Goal: Task Accomplishment & Management: Manage account settings

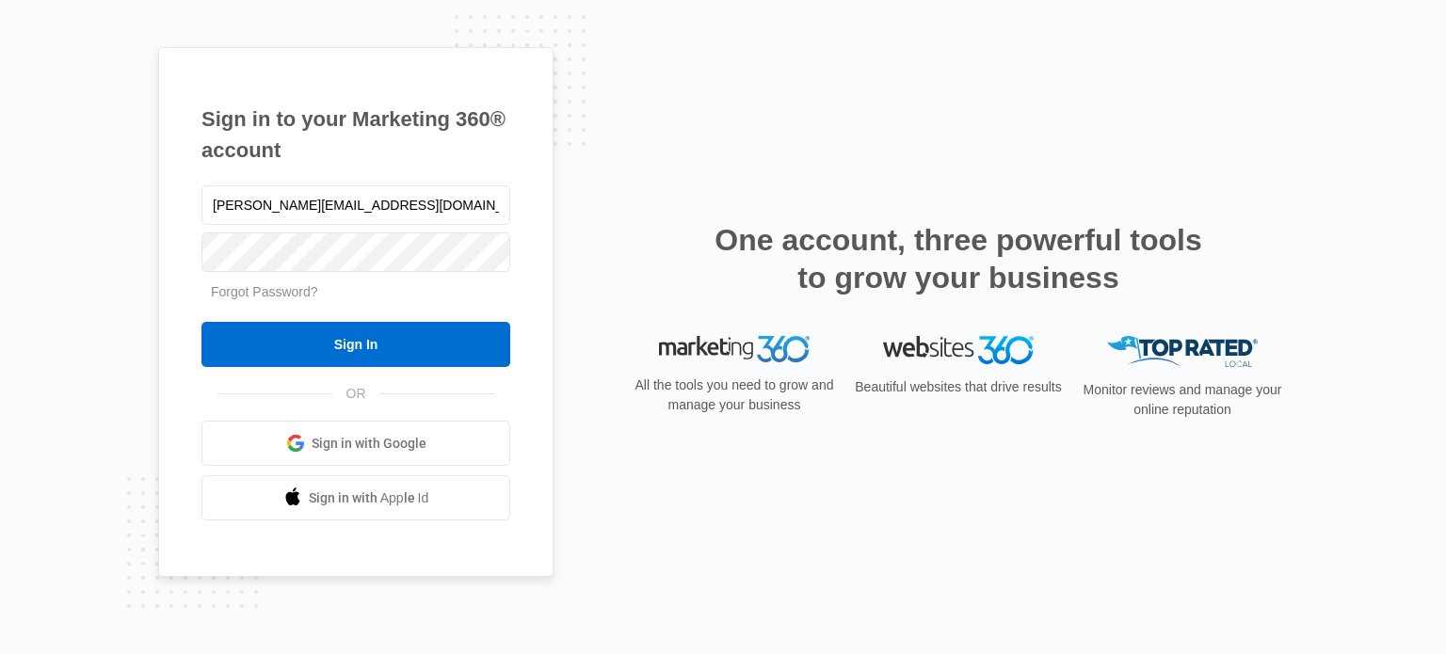
type input "[PERSON_NAME][EMAIL_ADDRESS][DOMAIN_NAME]"
click at [201, 322] on input "Sign In" at bounding box center [355, 344] width 309 height 45
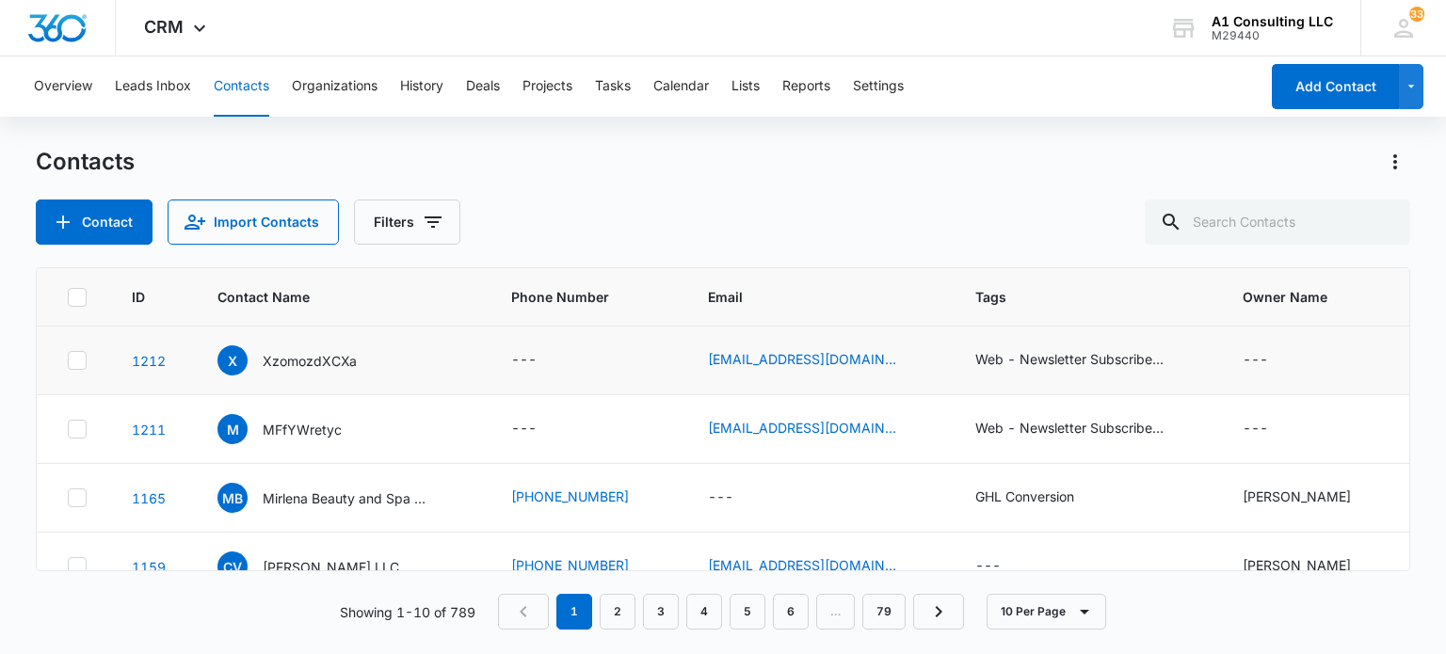
click at [76, 364] on icon at bounding box center [77, 360] width 17 height 17
click at [68, 362] on input "checkbox" at bounding box center [67, 361] width 1 height 1
checkbox input "true"
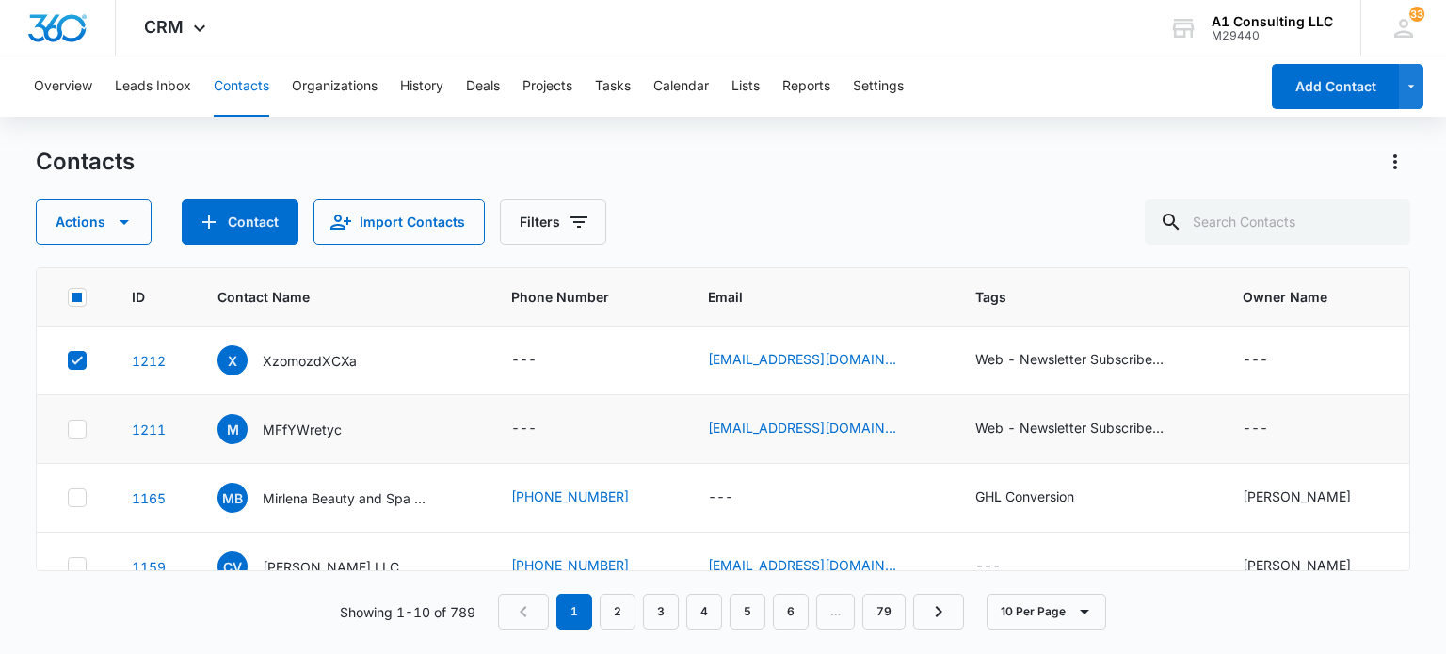
click at [78, 432] on icon at bounding box center [77, 429] width 17 height 17
click at [68, 430] on input "checkbox" at bounding box center [67, 429] width 1 height 1
checkbox input "true"
click at [119, 221] on icon "button" at bounding box center [124, 222] width 23 height 23
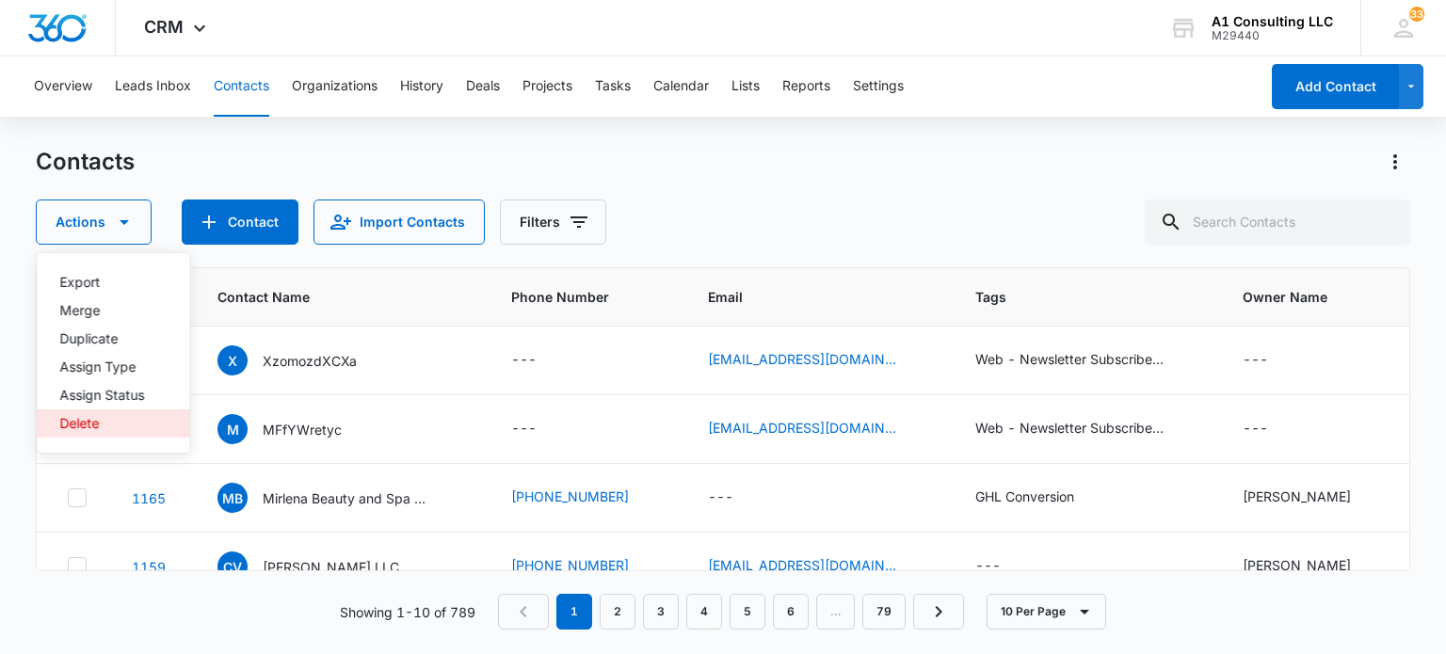
click at [90, 420] on div "Delete" at bounding box center [101, 423] width 85 height 13
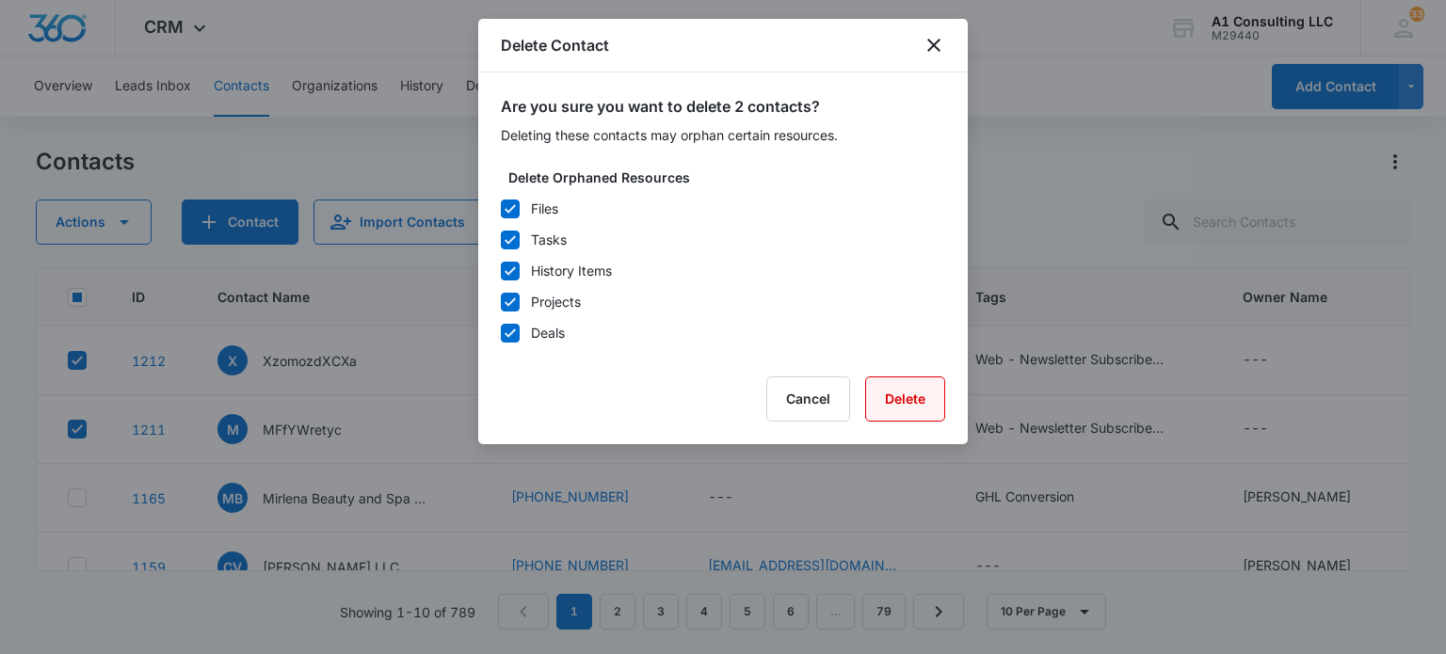
click at [911, 393] on button "Delete" at bounding box center [905, 399] width 80 height 45
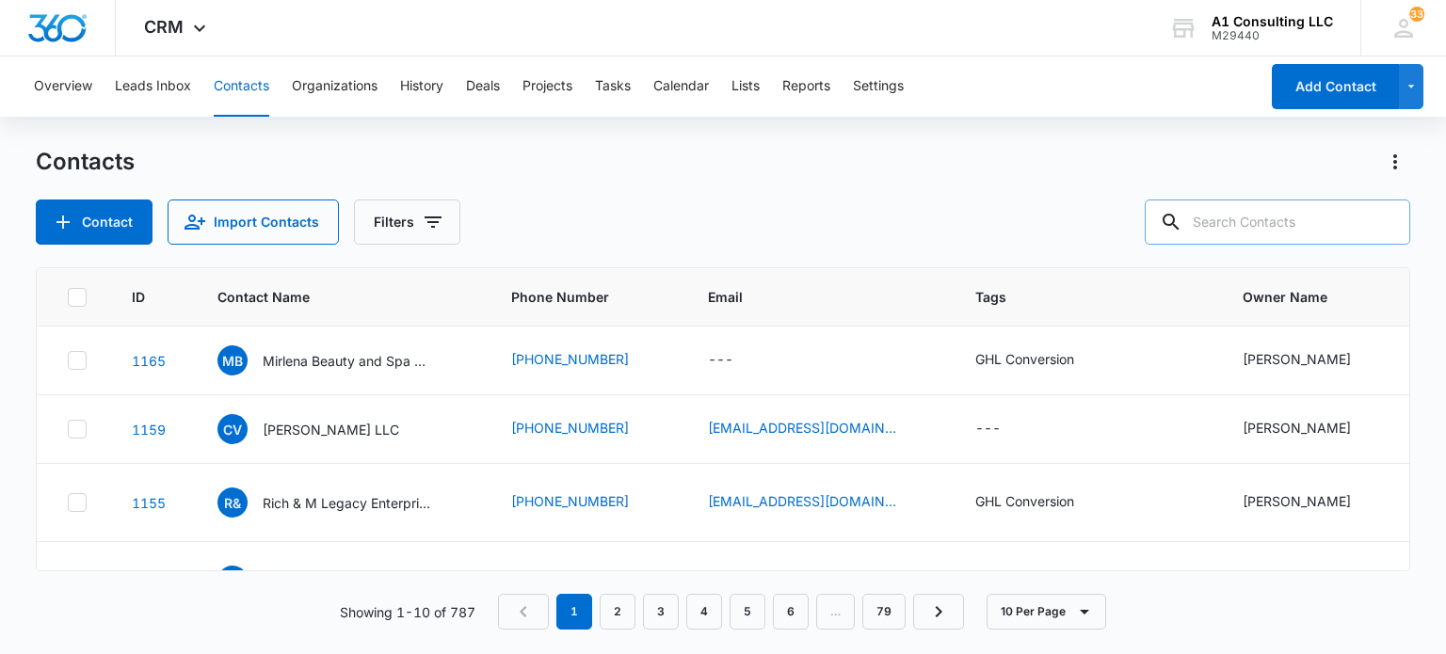
click at [1264, 207] on input "text" at bounding box center [1278, 222] width 266 height 45
type input "c"
type input "e lopez"
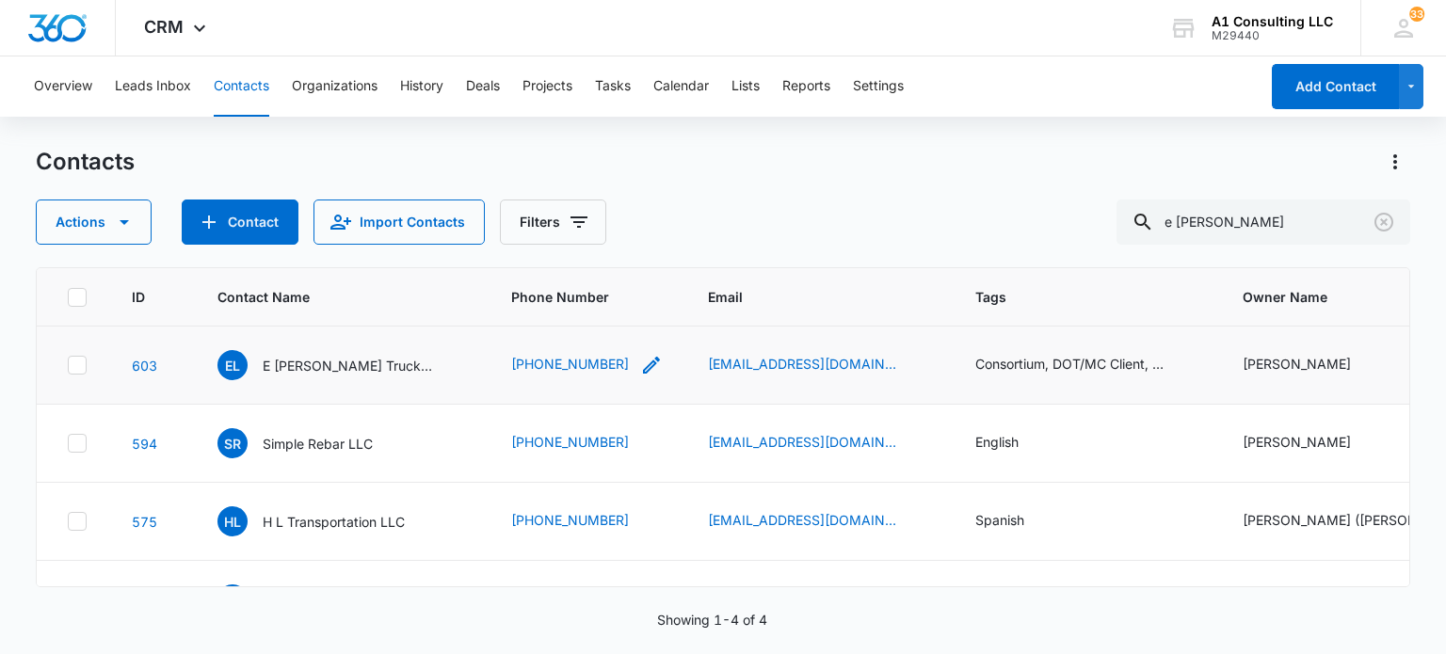
click at [640, 362] on icon "Phone Number - 3474066277 - Select to Edit Field" at bounding box center [651, 365] width 23 height 23
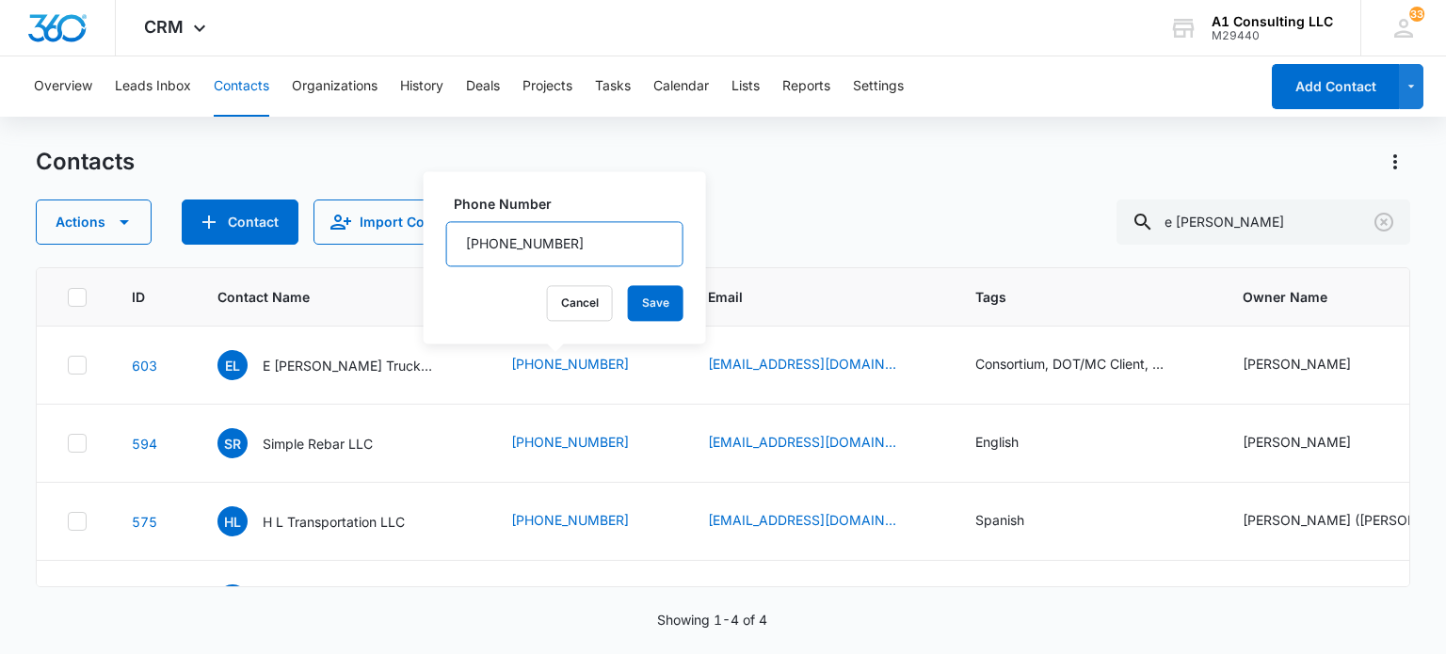
click at [603, 237] on input "Phone Number" at bounding box center [564, 243] width 237 height 45
click at [628, 307] on button "Save" at bounding box center [656, 303] width 56 height 36
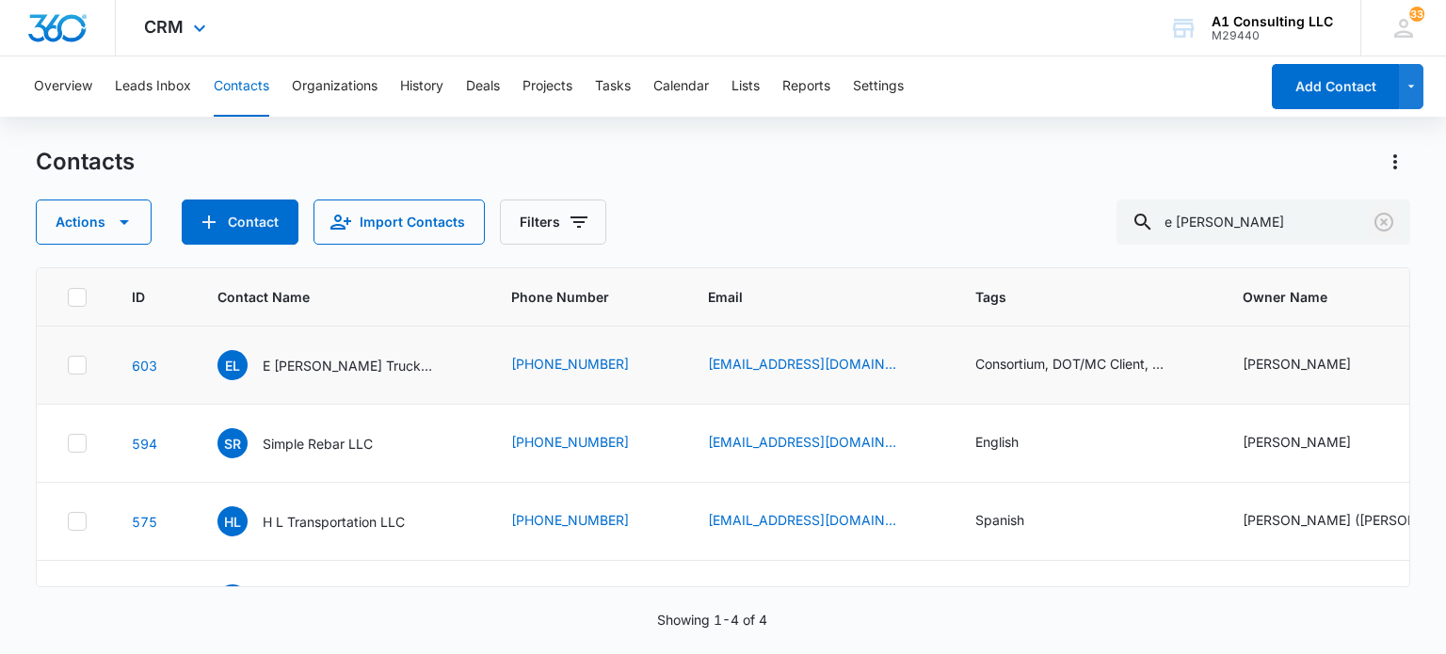
click at [1385, 219] on icon "Clear" at bounding box center [1384, 222] width 23 height 23
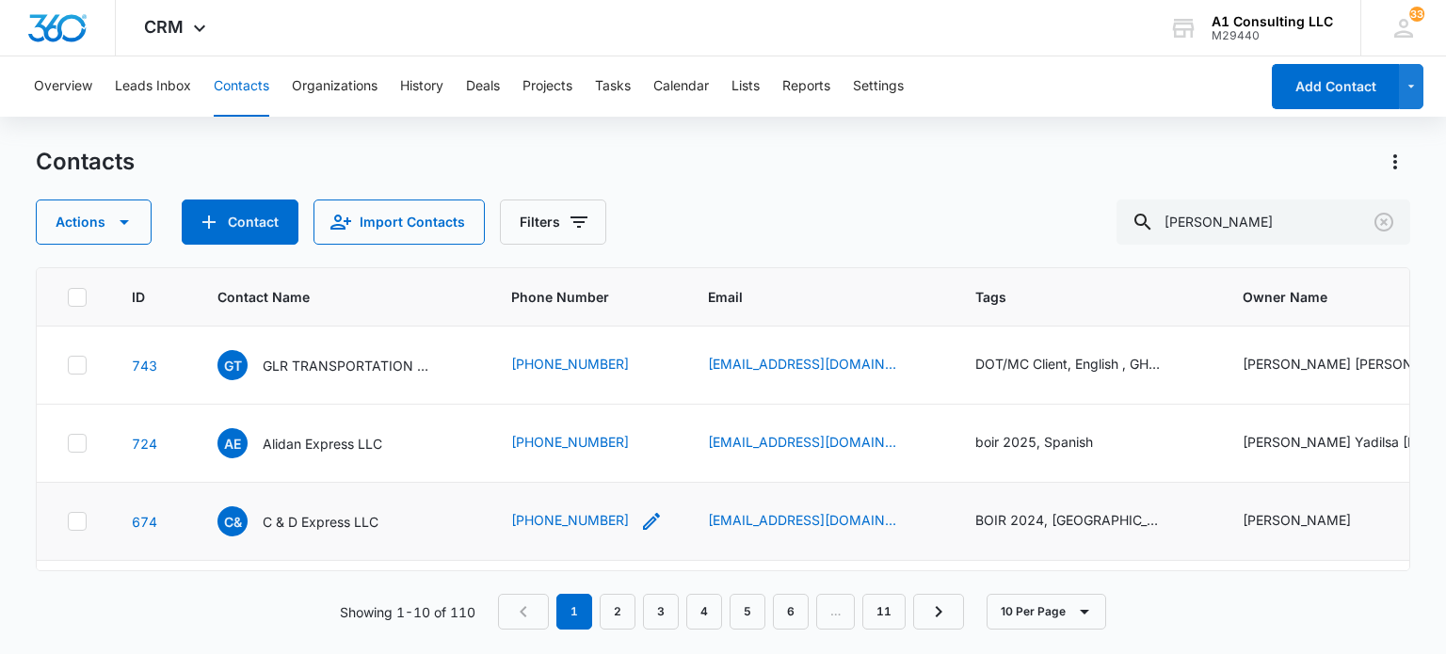
click at [640, 516] on icon "Phone Number - 9737045703 - Select to Edit Field" at bounding box center [651, 521] width 23 height 23
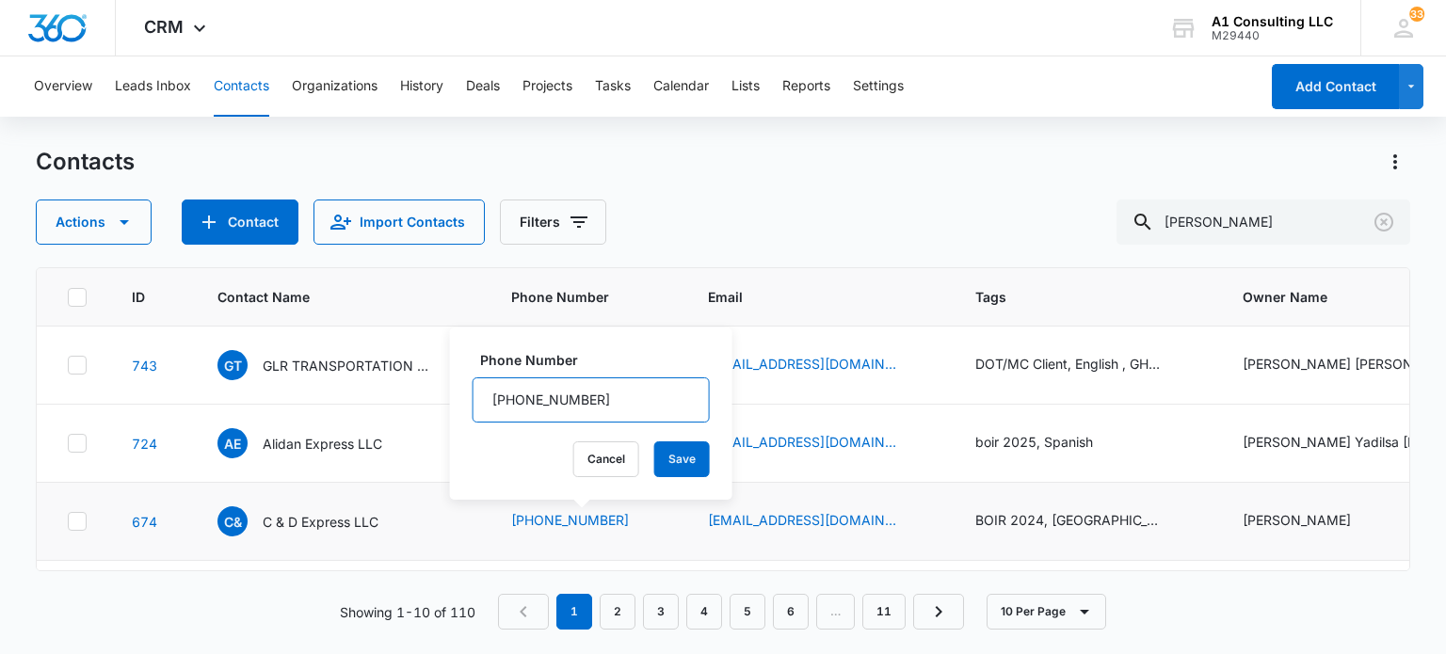
click at [613, 405] on input "Phone Number" at bounding box center [591, 400] width 237 height 45
drag, startPoint x: 652, startPoint y: 460, endPoint x: 664, endPoint y: 474, distance: 18.0
click at [654, 460] on button "Save" at bounding box center [682, 460] width 56 height 36
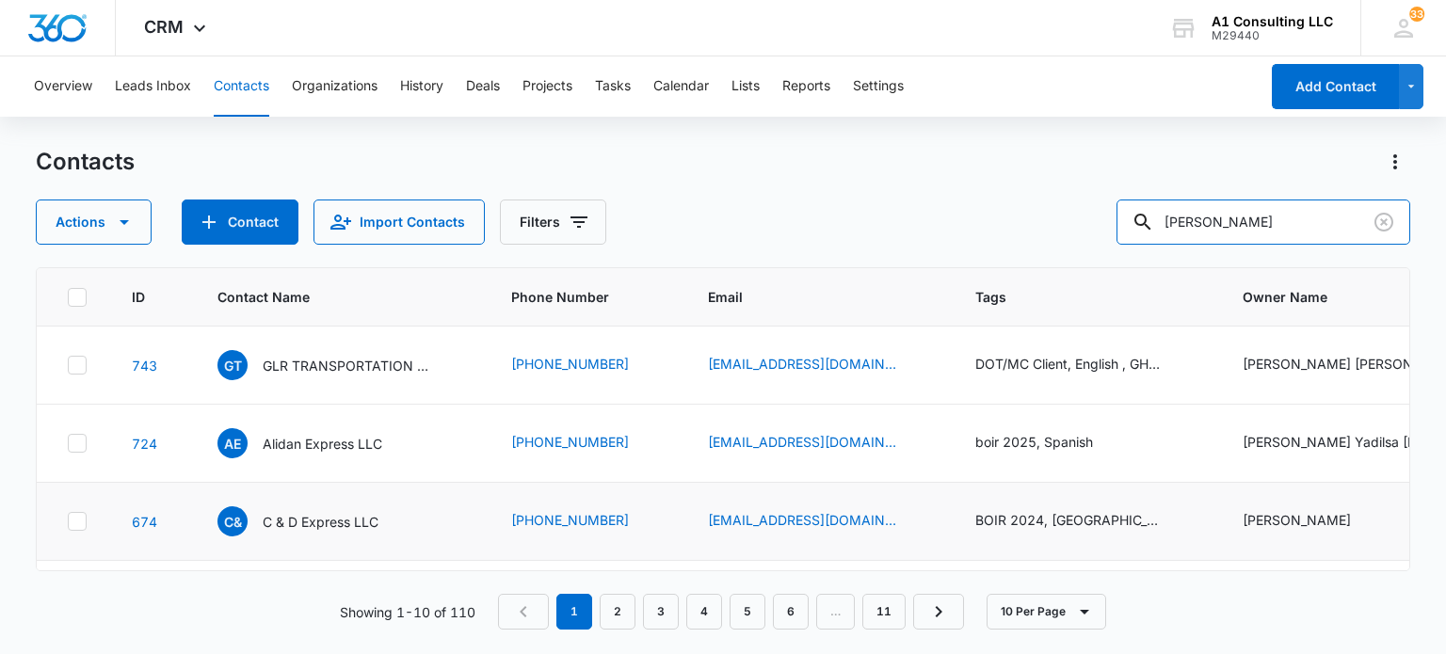
drag, startPoint x: 1288, startPoint y: 230, endPoint x: 1034, endPoint y: 230, distance: 254.2
click at [1034, 230] on div "Actions Contact Import Contacts Filters vargas" at bounding box center [723, 222] width 1374 height 45
type input "j"
type input "minelly"
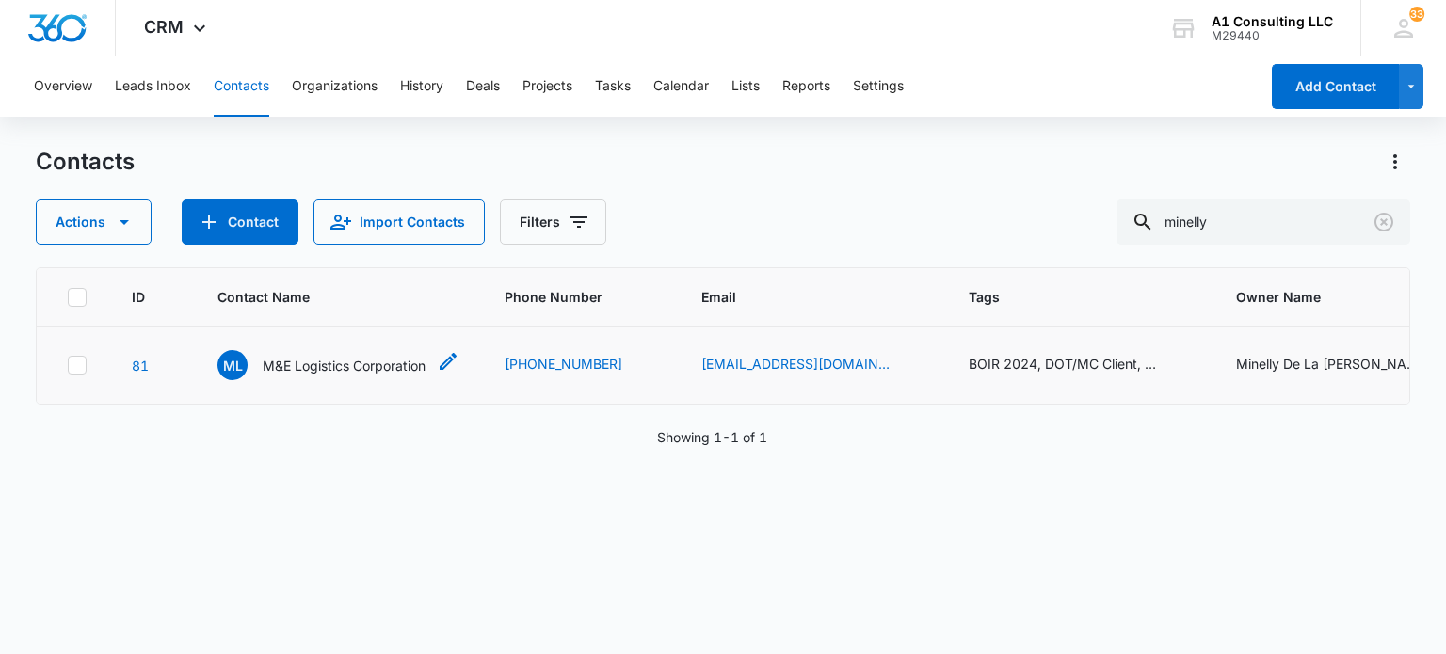
click at [376, 371] on p "M&E Logistics Corporation" at bounding box center [344, 366] width 163 height 20
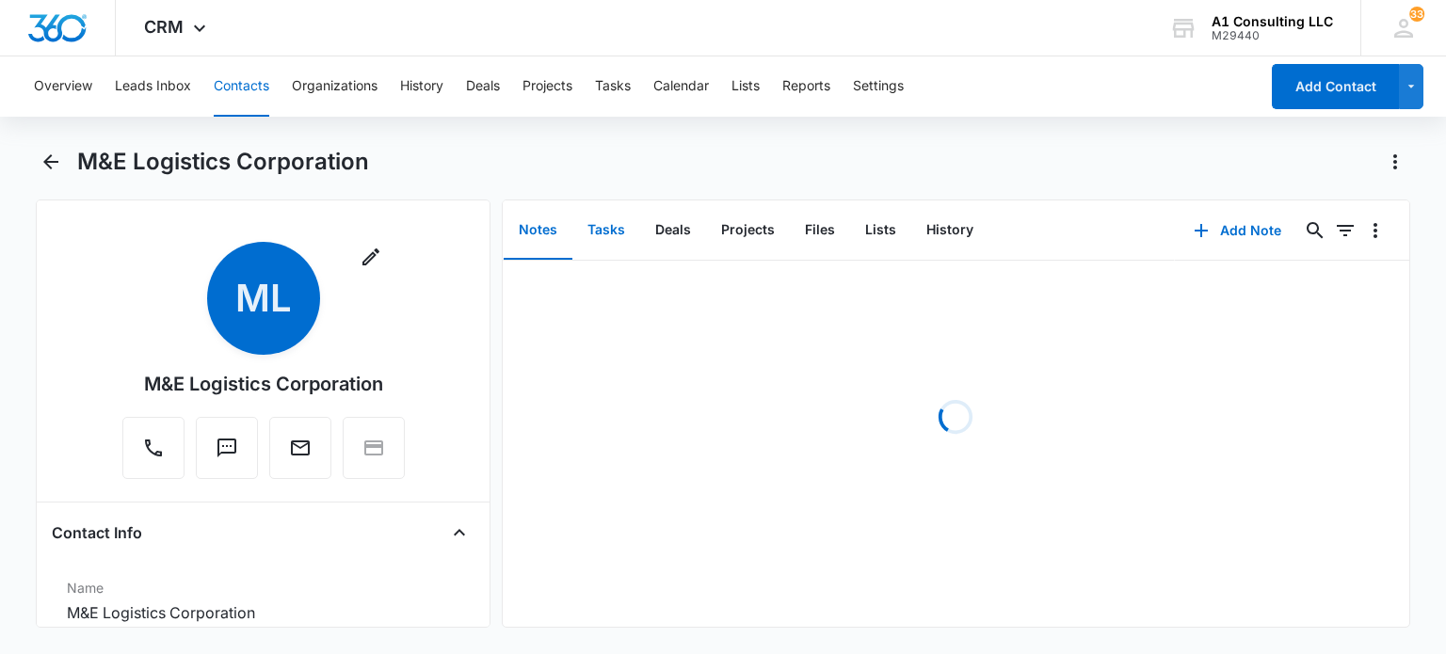
click at [614, 231] on button "Tasks" at bounding box center [606, 230] width 68 height 58
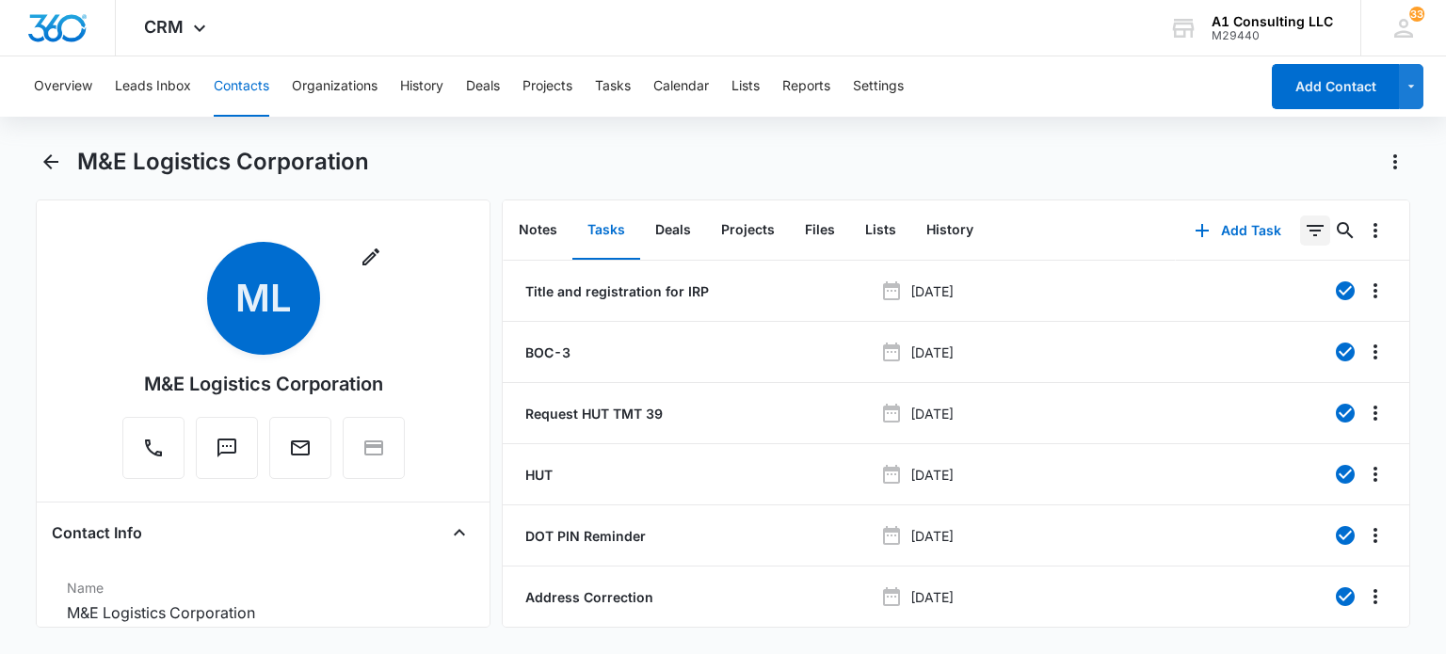
click at [1308, 238] on icon "Filters" at bounding box center [1315, 230] width 23 height 23
click at [1277, 386] on button "Show Task status filters" at bounding box center [1292, 390] width 30 height 30
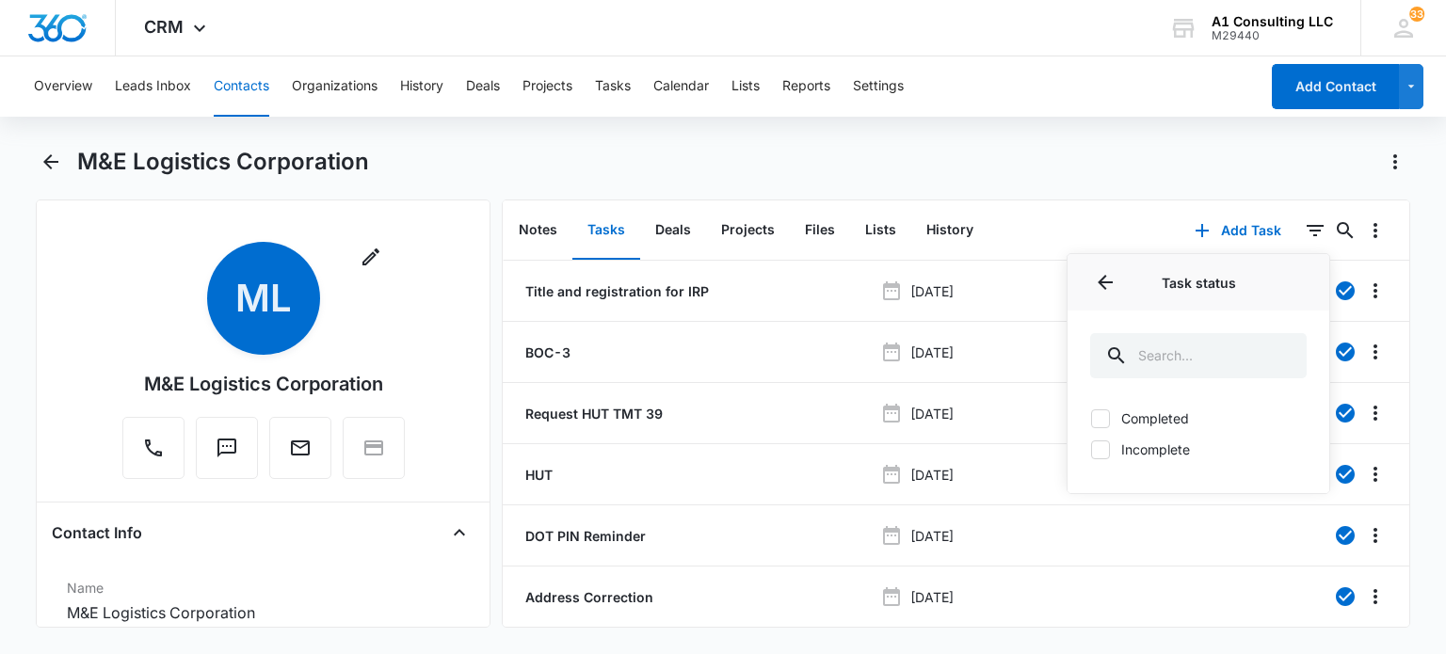
click at [1166, 451] on label "Incomplete" at bounding box center [1198, 450] width 217 height 20
click at [1091, 450] on input "Incomplete" at bounding box center [1090, 449] width 1 height 1
checkbox input "true"
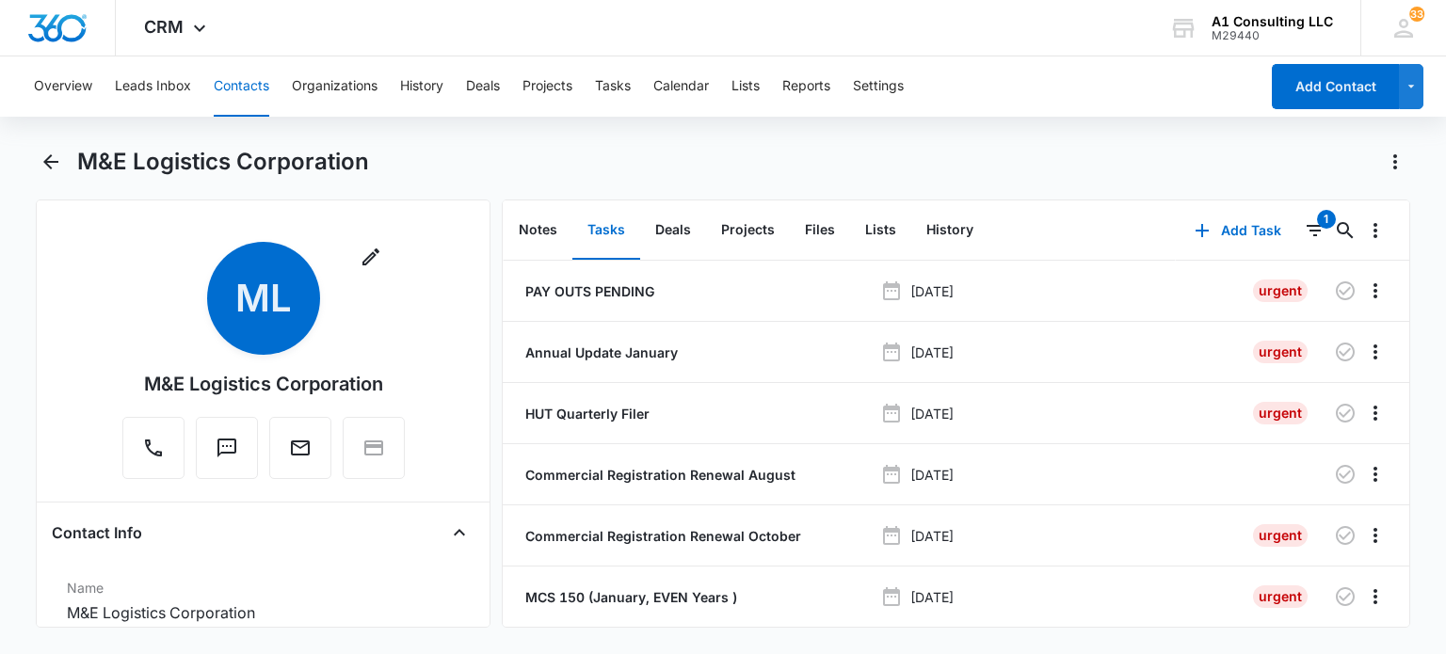
click at [1046, 164] on div "M&E Logistics Corporation" at bounding box center [743, 162] width 1333 height 30
click at [606, 476] on p "Commercial Registration Renewal August" at bounding box center [659, 475] width 274 height 20
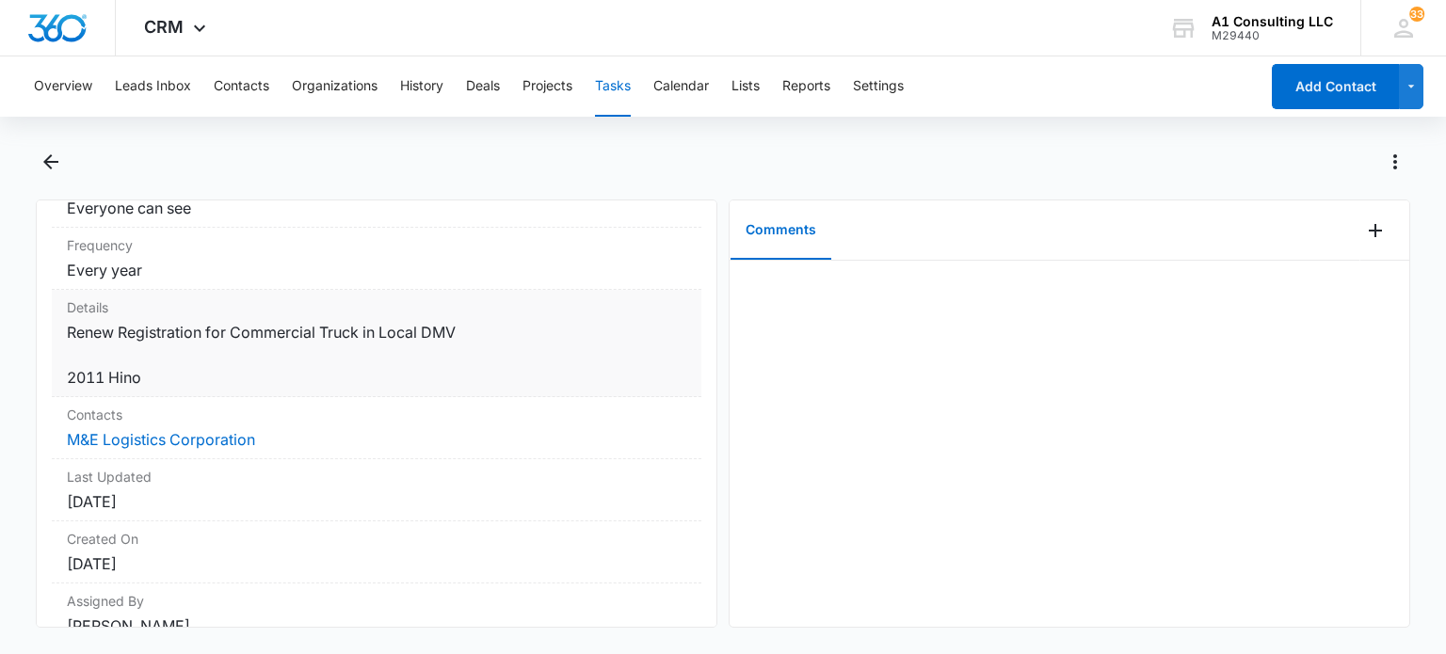
scroll to position [460, 0]
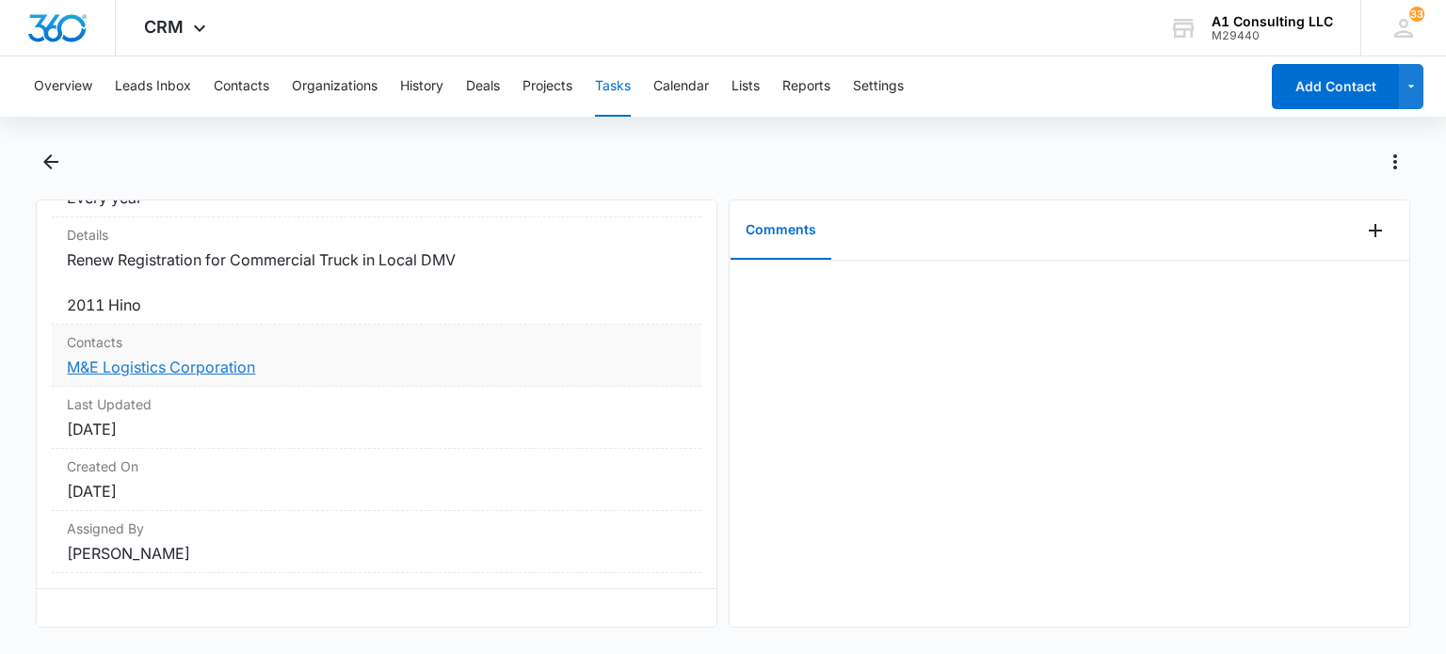
click at [184, 358] on link "M&E Logistics Corporation" at bounding box center [161, 367] width 188 height 19
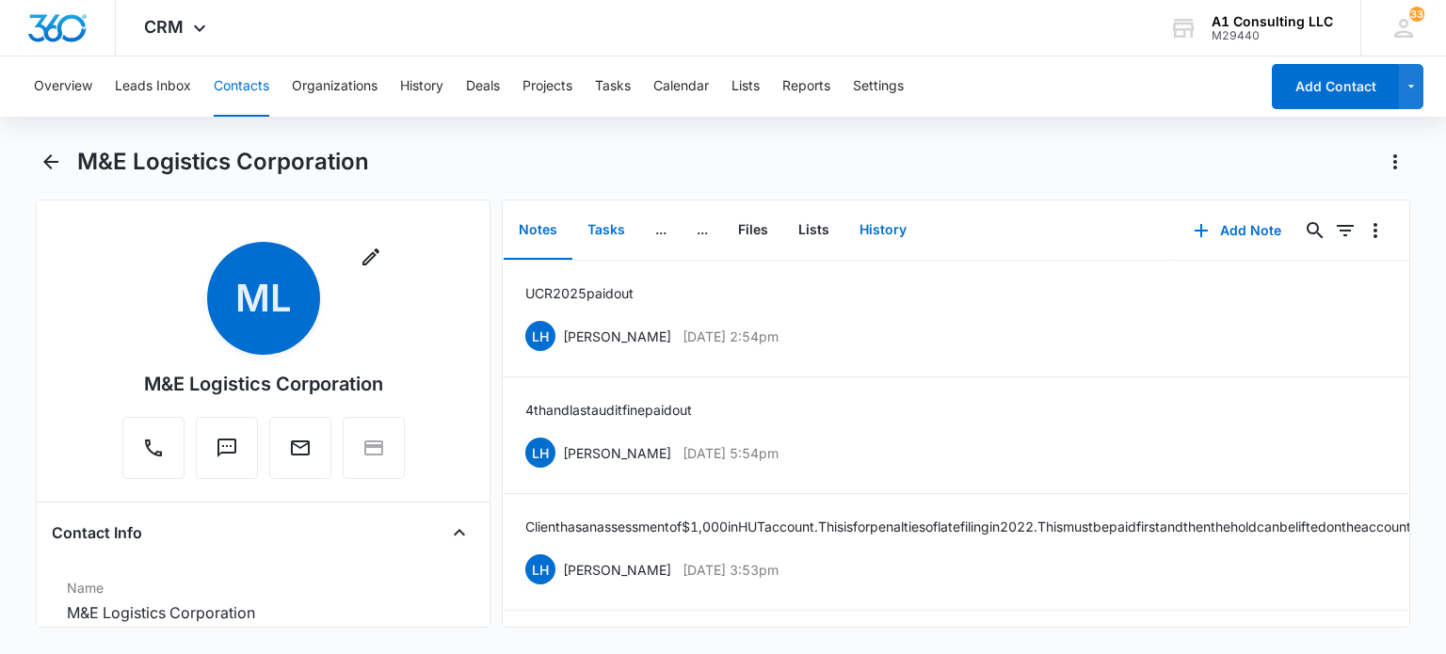
drag, startPoint x: 583, startPoint y: 229, endPoint x: 876, endPoint y: 251, distance: 293.7
click at [584, 228] on button "Tasks" at bounding box center [606, 230] width 68 height 58
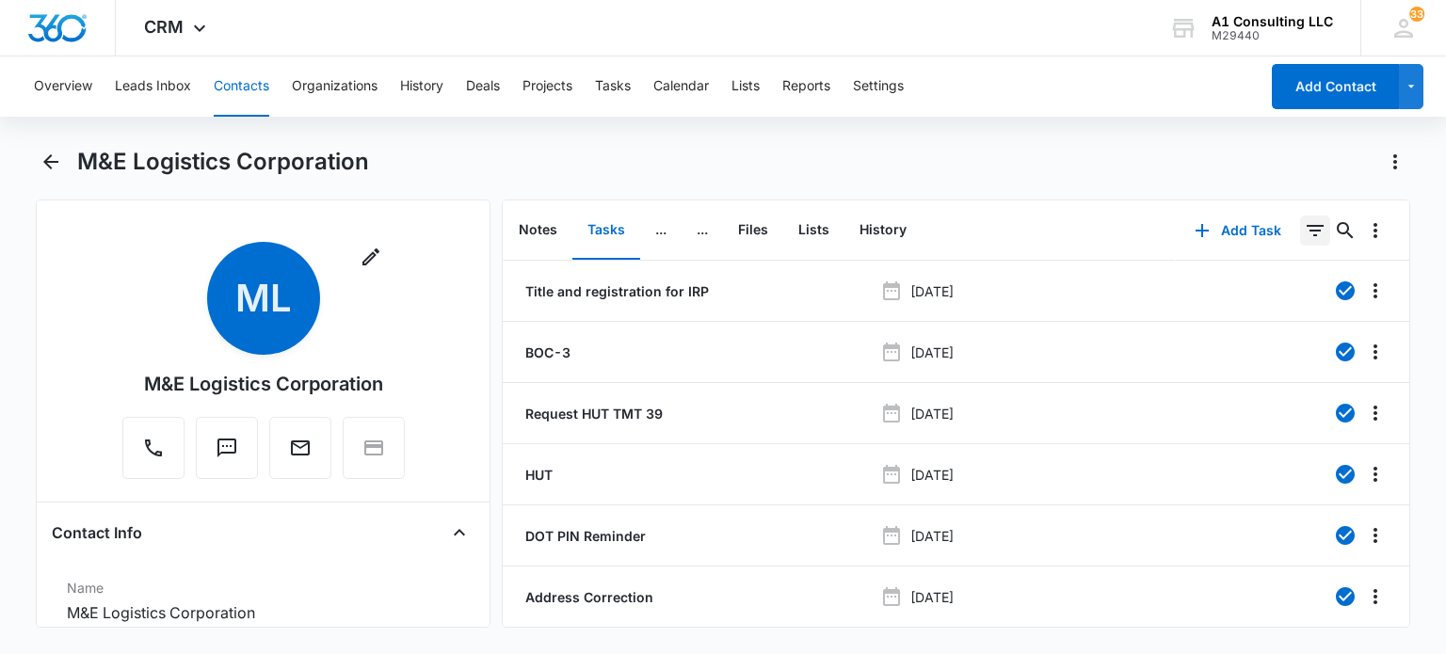
click at [1304, 232] on icon "Filters" at bounding box center [1315, 230] width 23 height 23
click at [1280, 383] on icon "Show Task status filters" at bounding box center [1291, 389] width 23 height 23
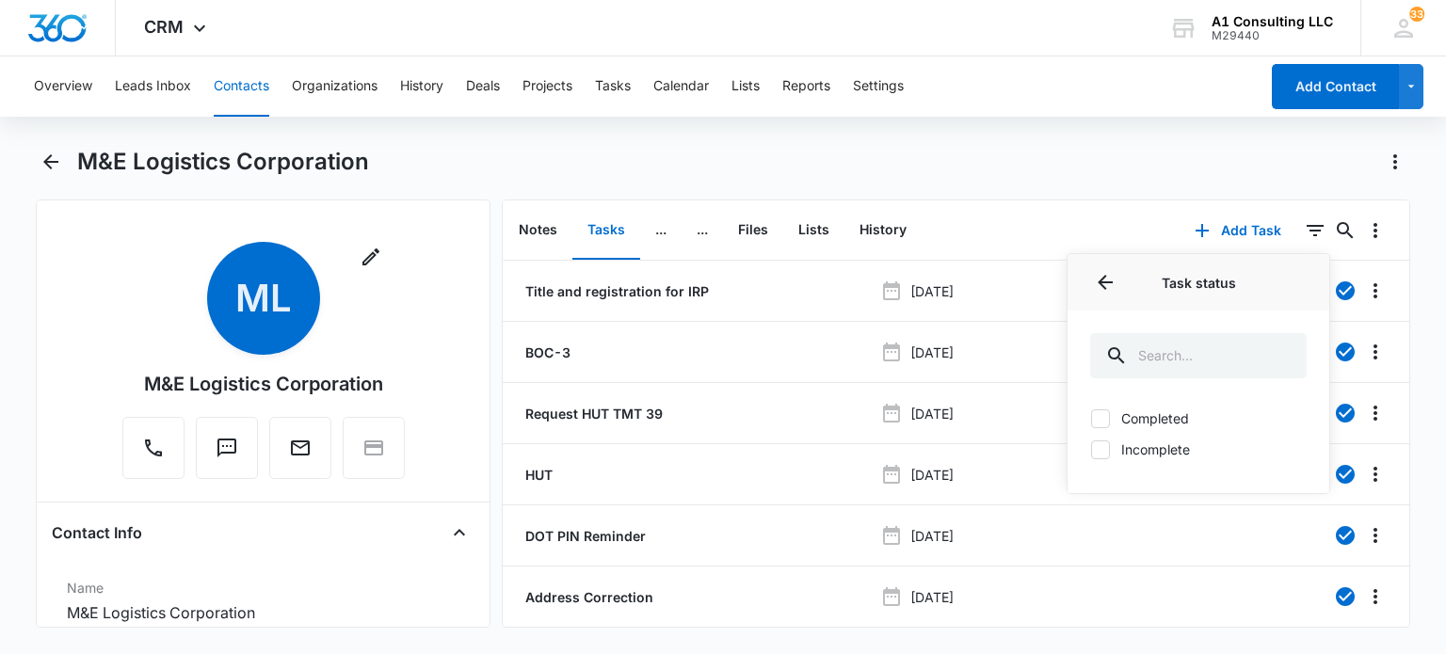
click at [1166, 451] on label "Incomplete" at bounding box center [1198, 450] width 217 height 20
click at [1091, 450] on input "Incomplete" at bounding box center [1090, 449] width 1 height 1
checkbox input "true"
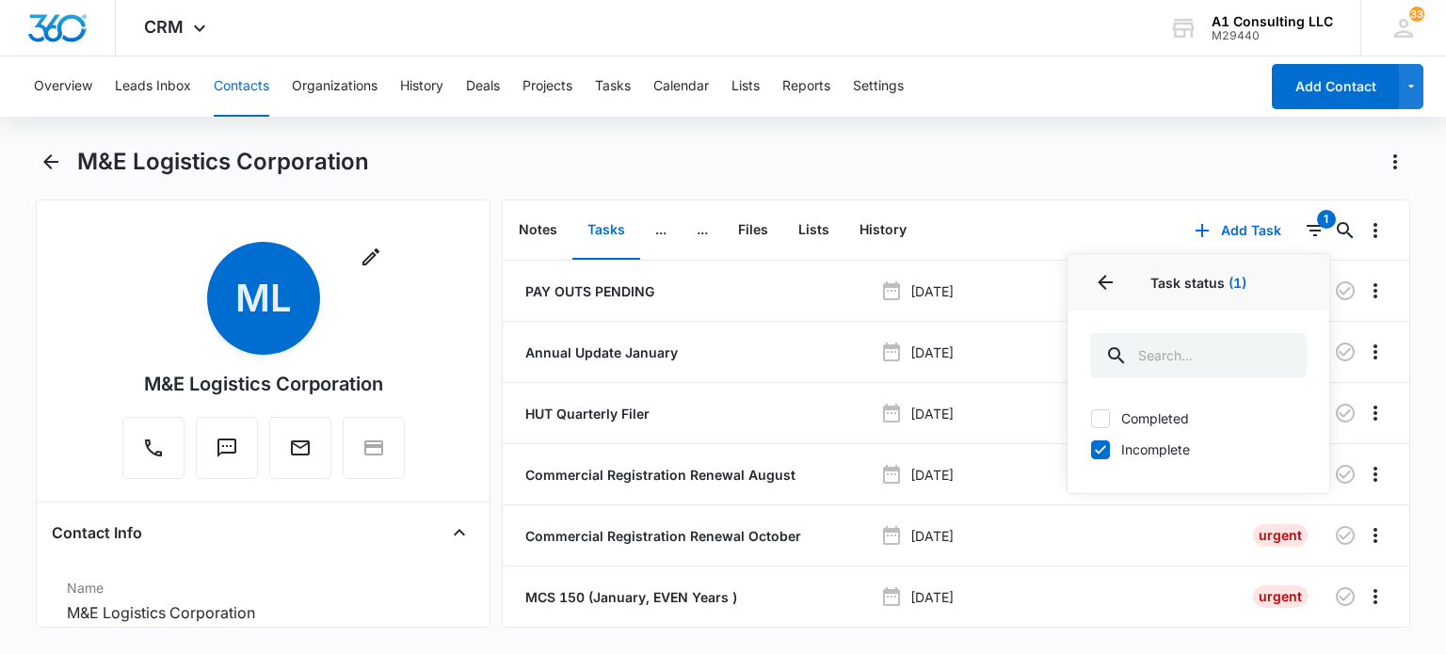
click at [1126, 161] on div "M&E Logistics Corporation" at bounding box center [743, 162] width 1333 height 30
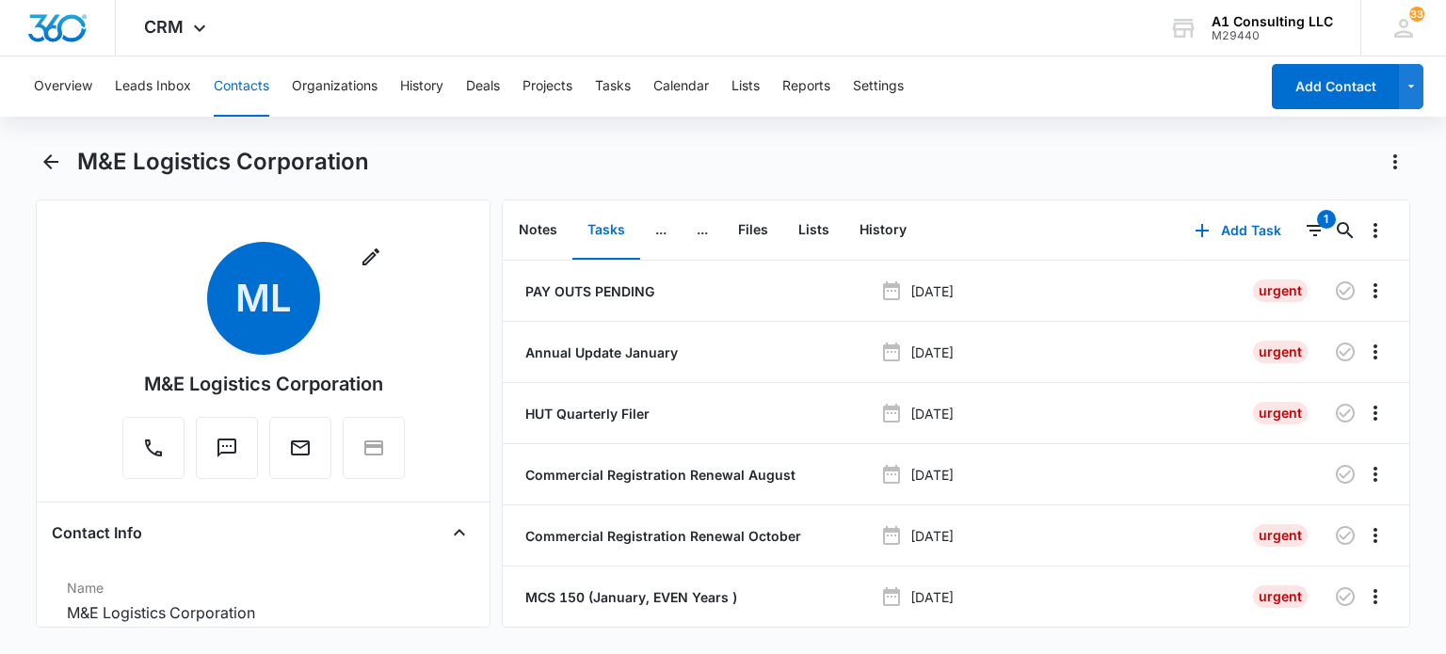
click at [260, 89] on button "Contacts" at bounding box center [242, 86] width 56 height 60
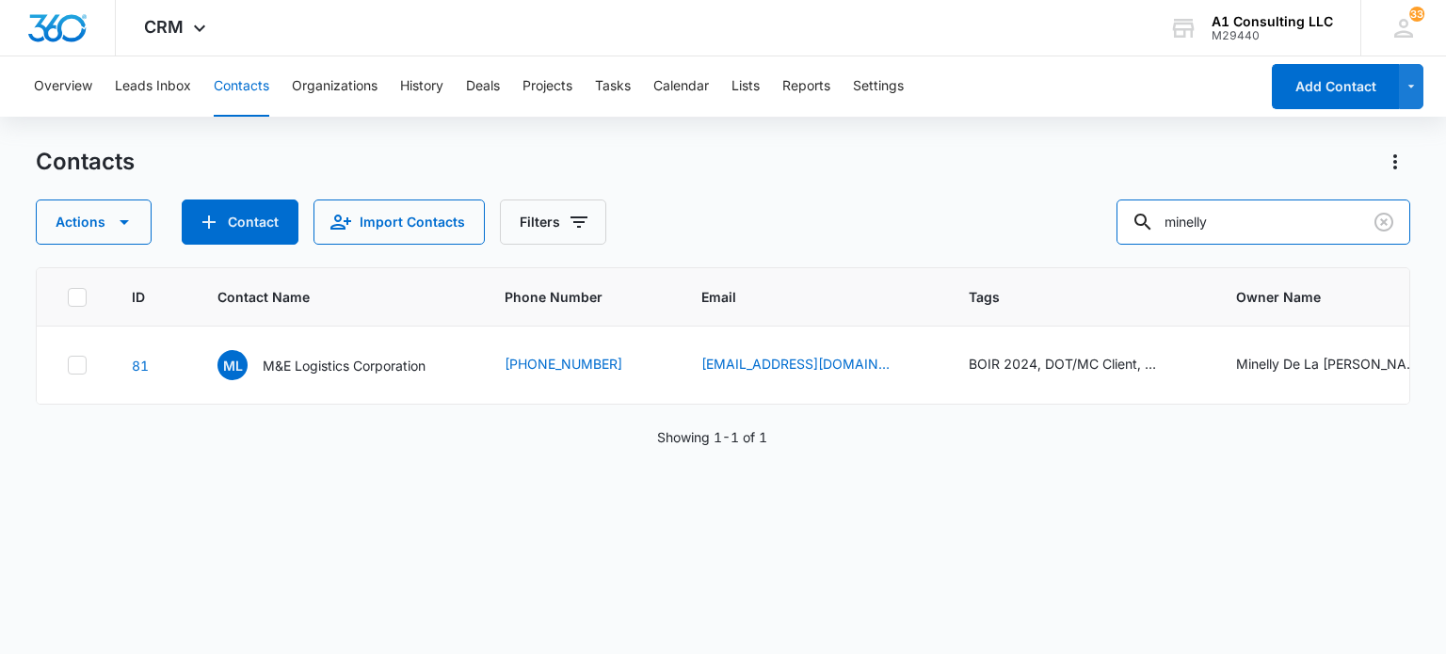
drag, startPoint x: 1241, startPoint y: 217, endPoint x: 1049, endPoint y: 221, distance: 192.1
click at [1049, 221] on div "Actions Contact Import Contacts Filters minelly" at bounding box center [723, 222] width 1374 height 45
type input "jtg"
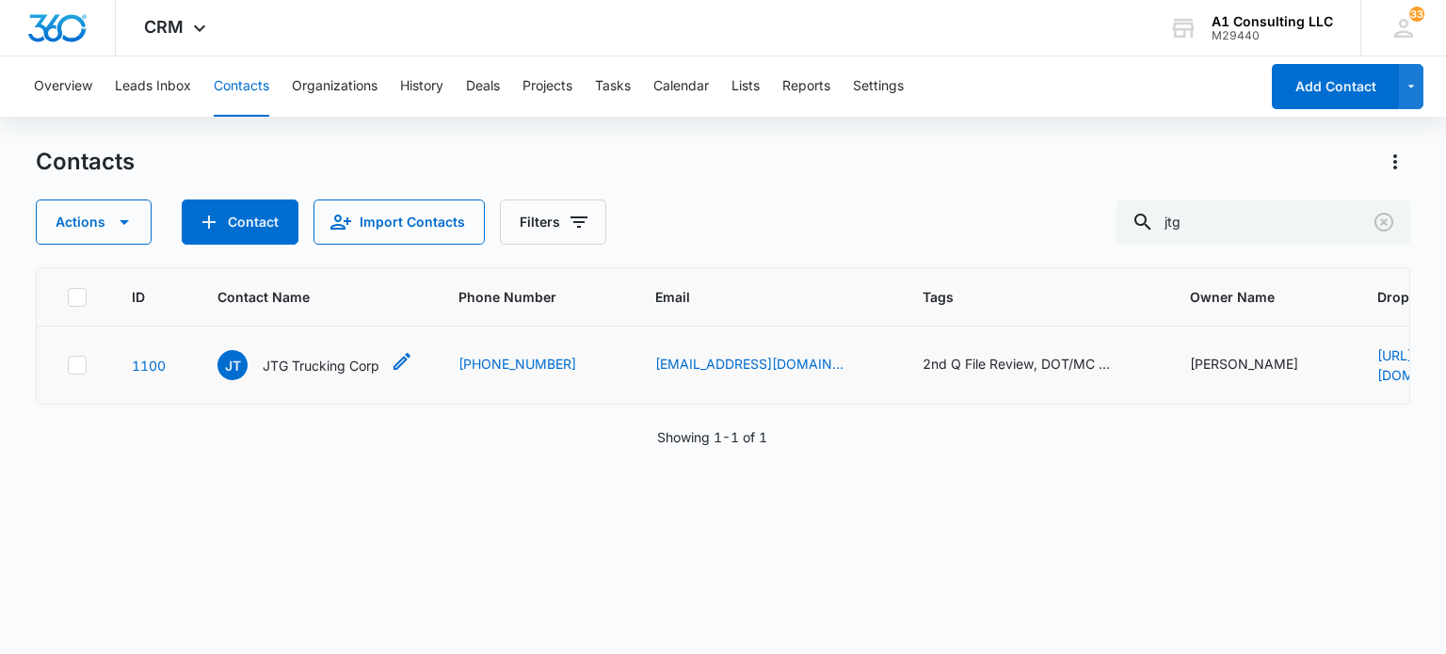
click at [353, 370] on p "JTG Trucking Corp" at bounding box center [321, 366] width 117 height 20
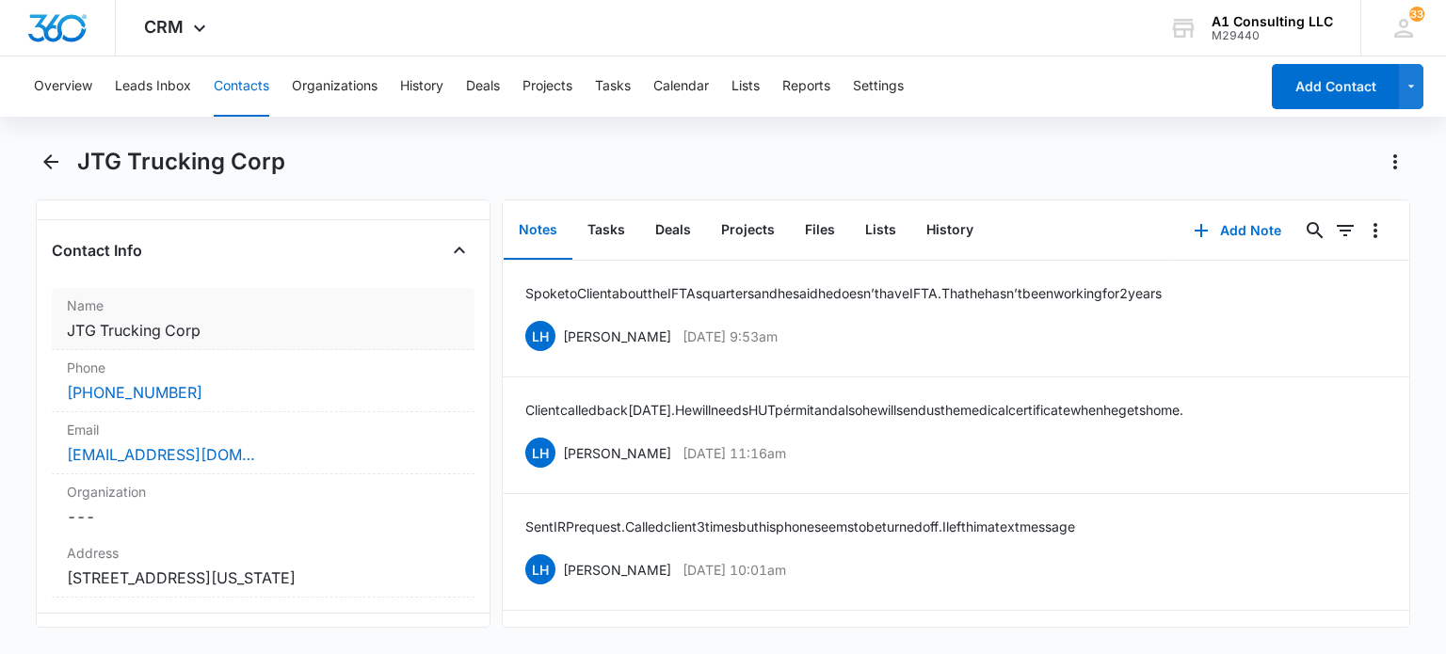
scroll to position [377, 0]
